Goal: Subscribe to service/newsletter

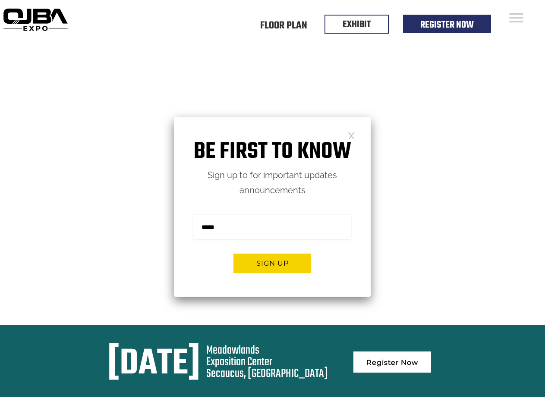
click at [272, 207] on form "Sign me up for the newsletter! ******* Sign up" at bounding box center [272, 247] width 197 height 99
click at [272, 263] on button "Sign up" at bounding box center [272, 263] width 78 height 19
click at [272, 207] on form "Sign me up for the newsletter! ******* Sign up" at bounding box center [272, 247] width 197 height 99
click at [272, 263] on button "Sign up" at bounding box center [272, 263] width 78 height 19
